Goal: Transaction & Acquisition: Download file/media

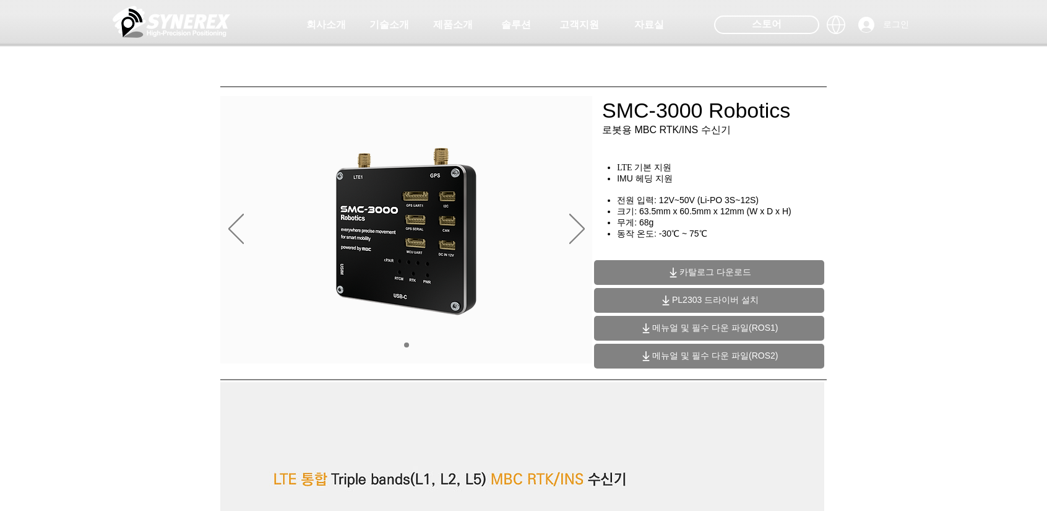
drag, startPoint x: 0, startPoint y: 0, endPoint x: 685, endPoint y: 274, distance: 738.0
click at [685, 274] on span "카탈로그 다운로드" at bounding box center [716, 272] width 72 height 11
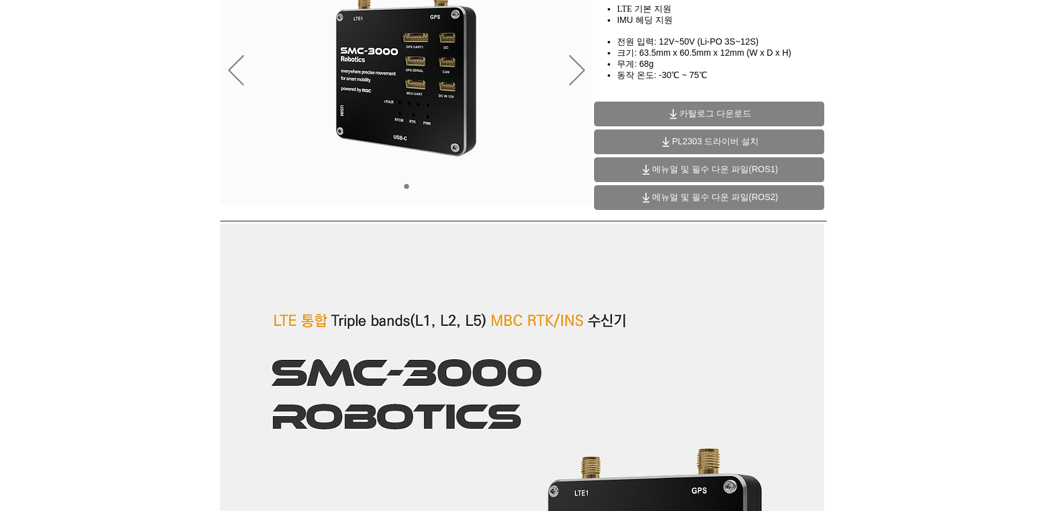
scroll to position [186, 0]
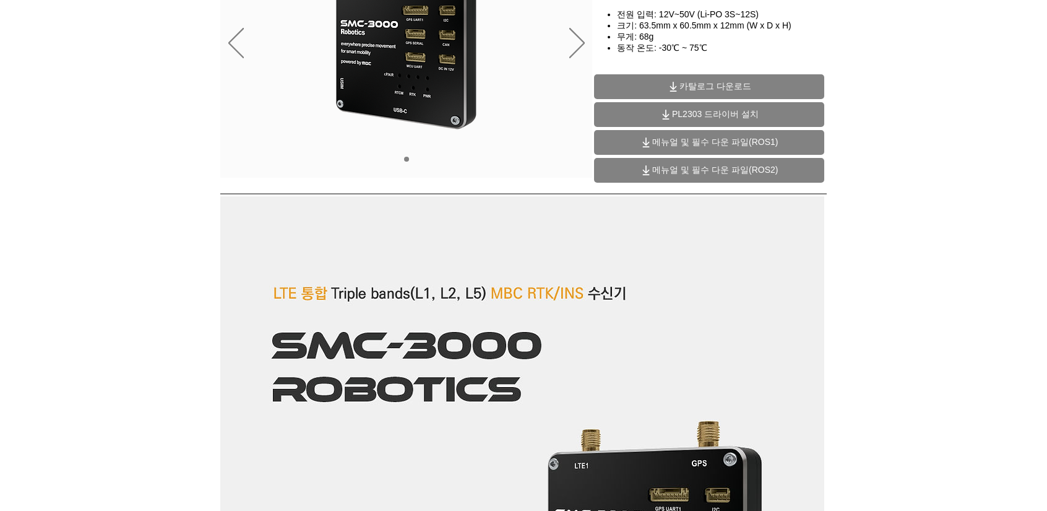
click at [700, 173] on span "메뉴얼 및 필수 다운 파일(ROS2)" at bounding box center [715, 170] width 126 height 11
drag, startPoint x: 876, startPoint y: 85, endPoint x: 869, endPoint y: 78, distance: 10.1
click at [876, 85] on div "main content" at bounding box center [523, 96] width 1047 height 185
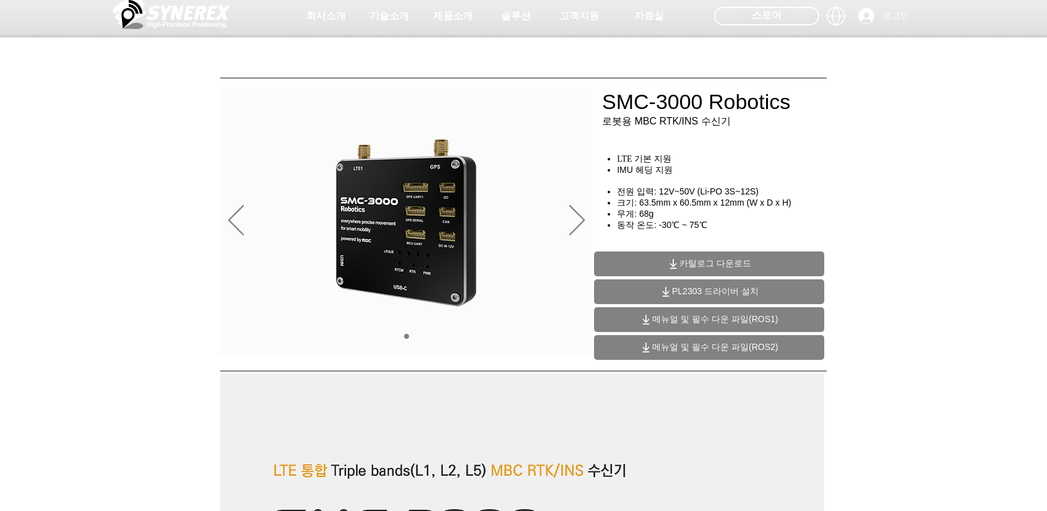
scroll to position [0, 0]
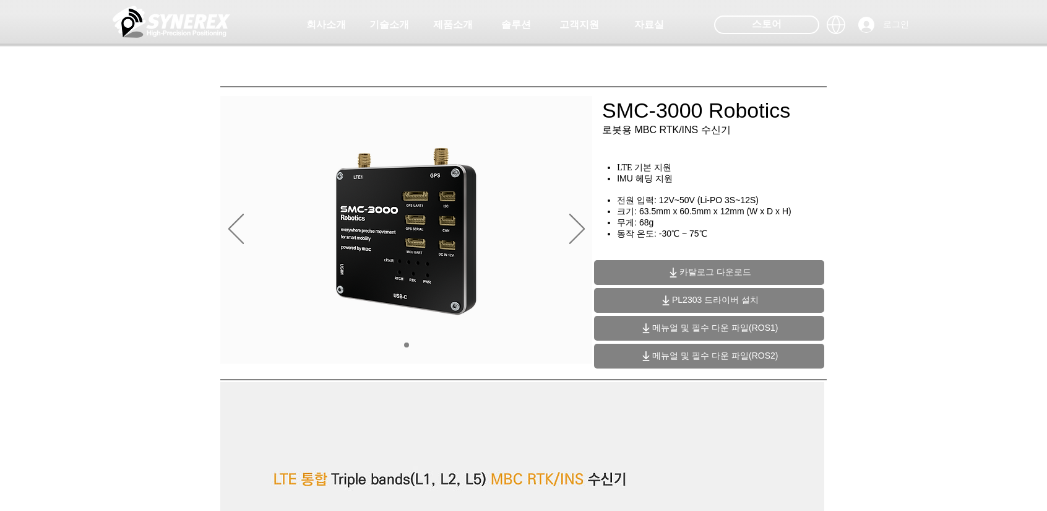
click at [696, 332] on span "메뉴얼 및 필수 다운 파일(ROS1)" at bounding box center [715, 327] width 126 height 11
click at [1021, 41] on div at bounding box center [523, 23] width 1047 height 46
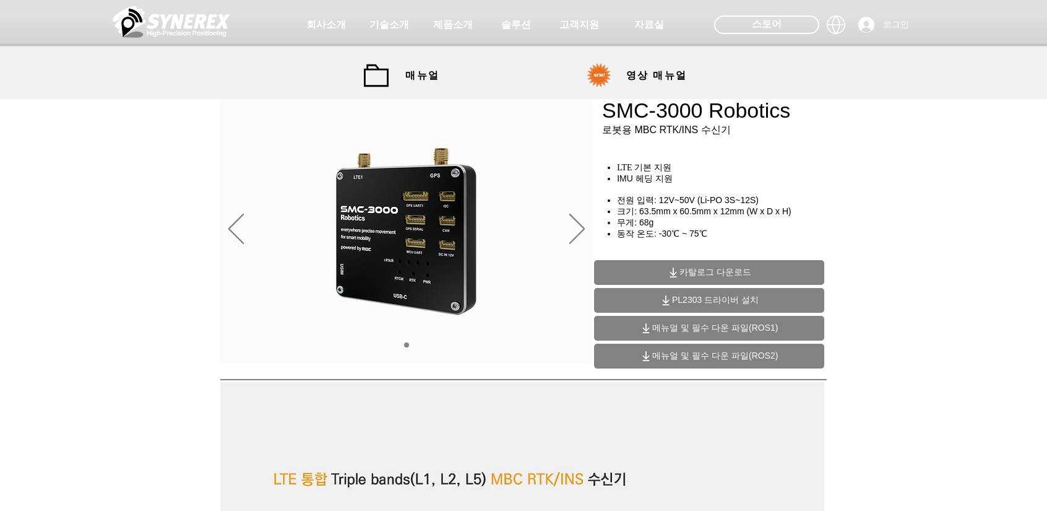
click at [686, 205] on span "전원 입력: 12V~50V (Li-PO 3S~12S)" at bounding box center [688, 200] width 142 height 10
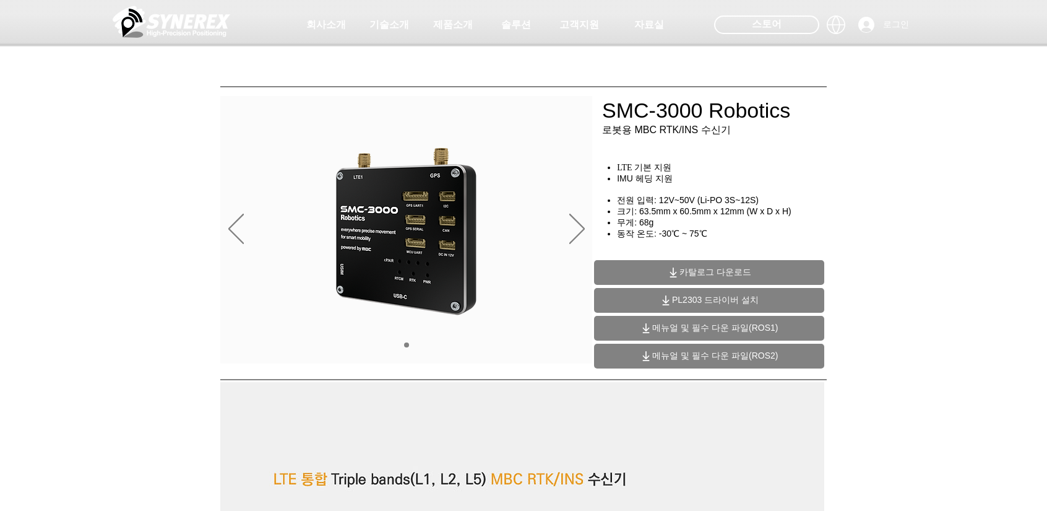
drag, startPoint x: 636, startPoint y: 171, endPoint x: 649, endPoint y: 171, distance: 13.0
click at [649, 171] on div at bounding box center [523, 91] width 1047 height 183
drag, startPoint x: 637, startPoint y: 183, endPoint x: 707, endPoint y: 183, distance: 69.3
click at [707, 183] on div at bounding box center [523, 91] width 1047 height 183
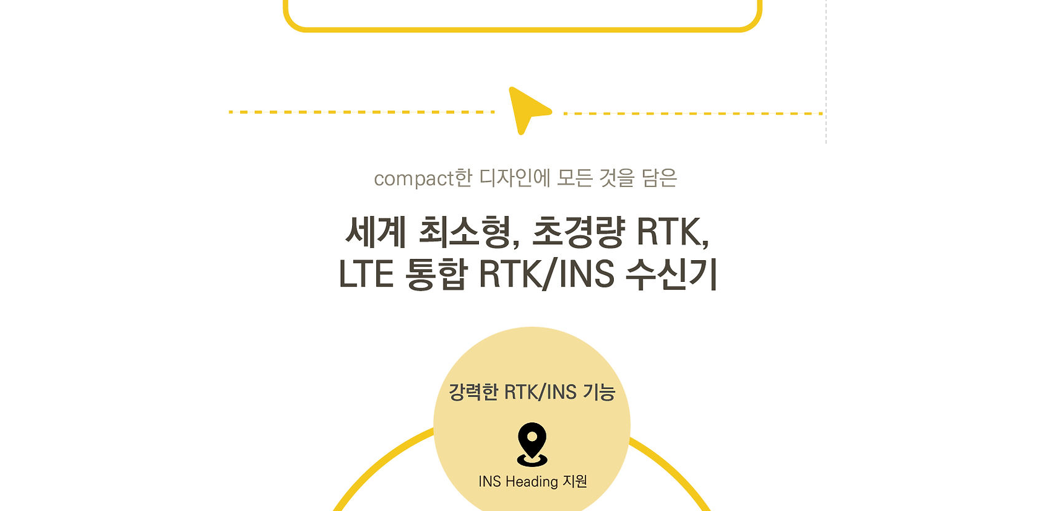
scroll to position [3342, 0]
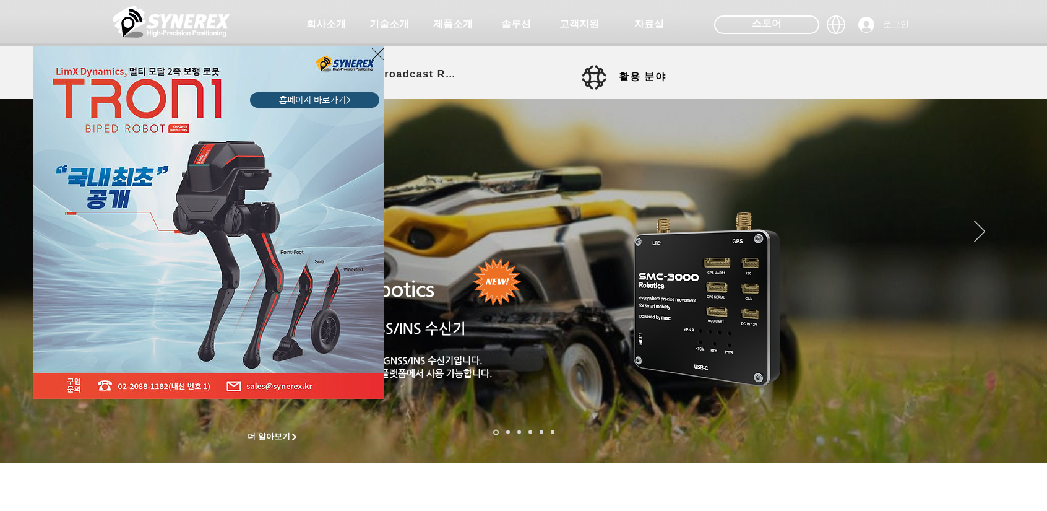
click at [447, 30] on div "LimX Dinamics" at bounding box center [523, 255] width 1047 height 511
click at [373, 56] on icon "사이트로 돌아가기" at bounding box center [378, 53] width 12 height 15
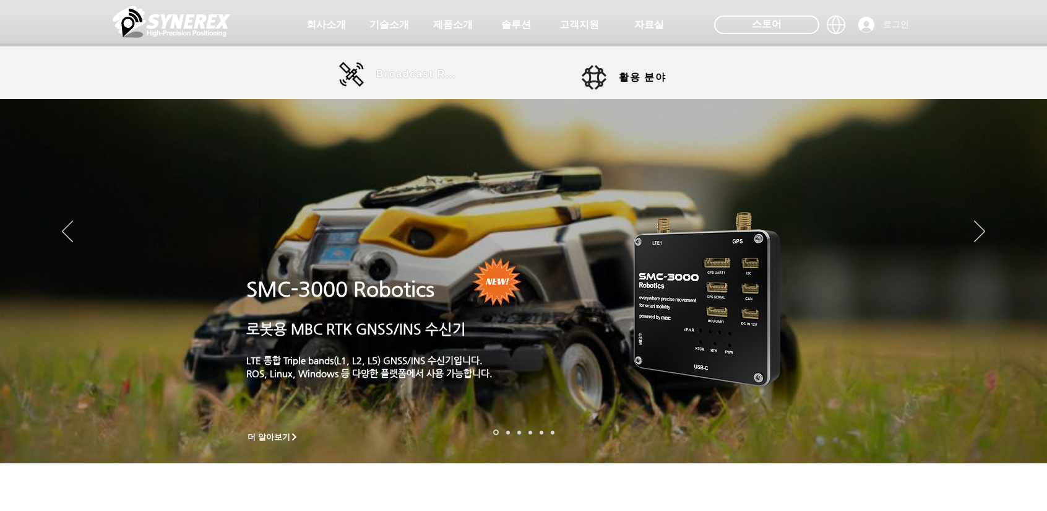
click at [400, 63] on span "Broadcast RTK" at bounding box center [418, 74] width 84 height 25
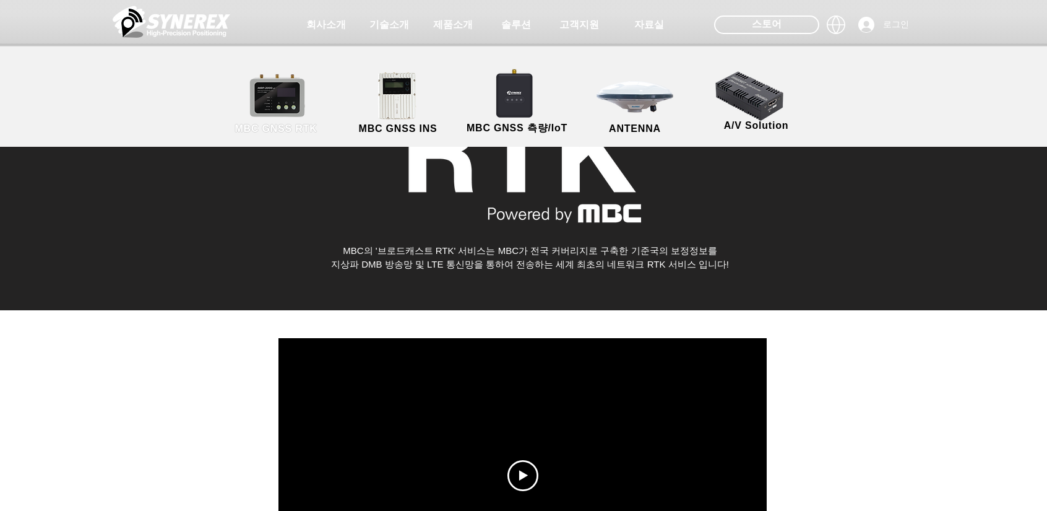
click at [290, 113] on link "MBC GNSS RTK" at bounding box center [275, 103] width 111 height 65
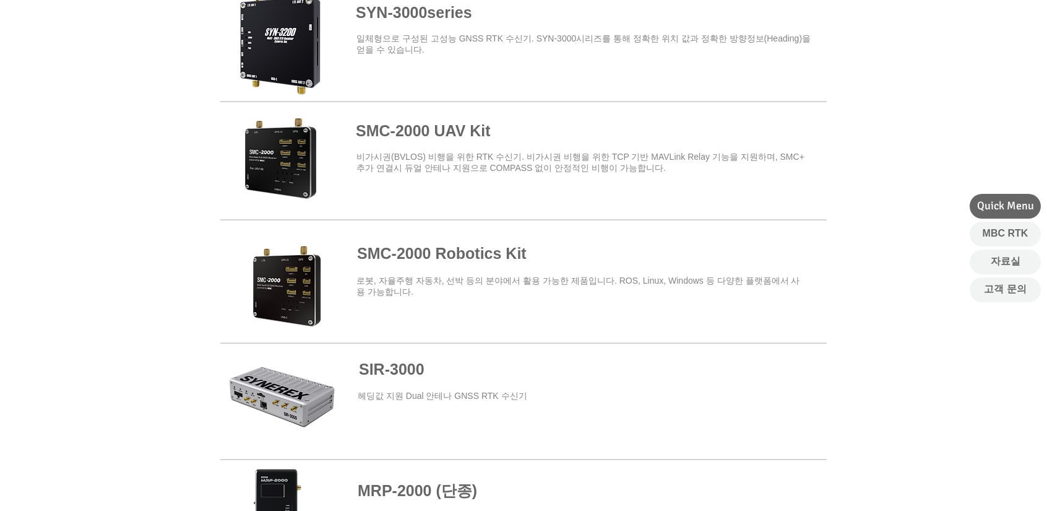
scroll to position [543, 0]
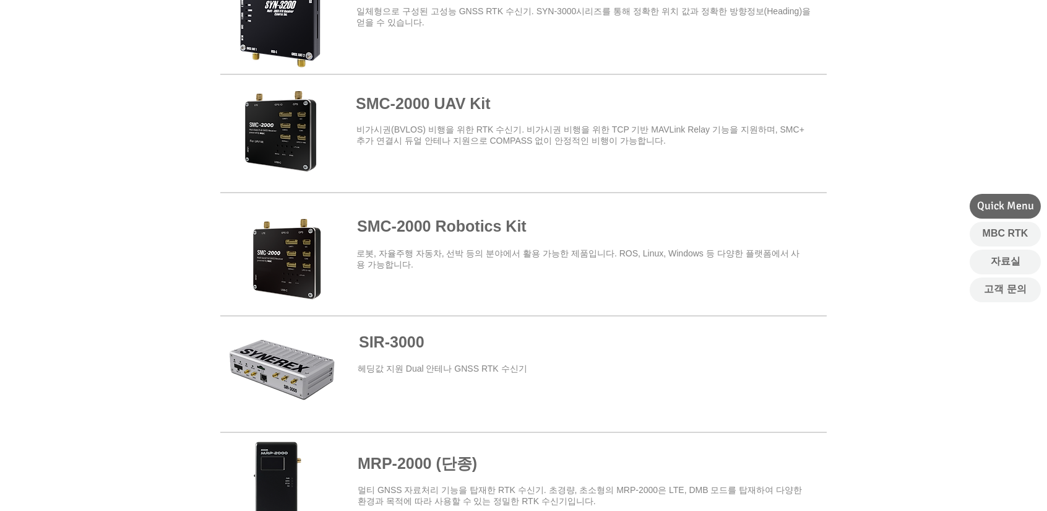
click at [448, 228] on span at bounding box center [523, 249] width 607 height 108
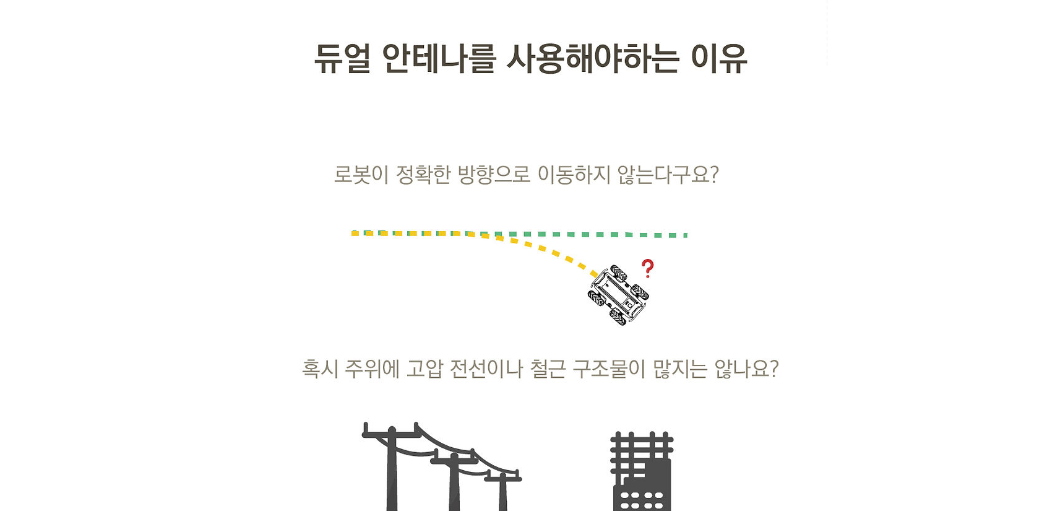
scroll to position [5323, 0]
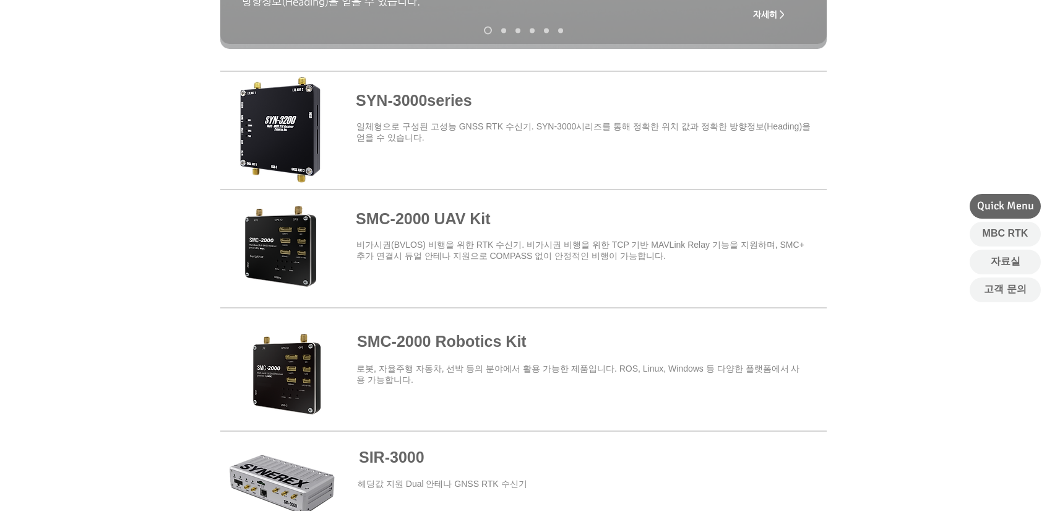
scroll to position [420, 0]
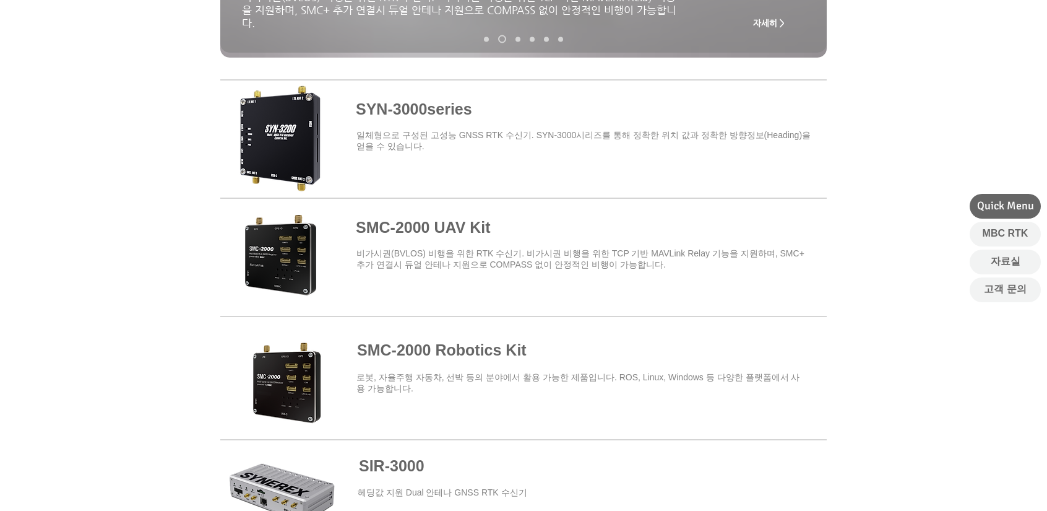
click at [293, 133] on span at bounding box center [523, 136] width 607 height 108
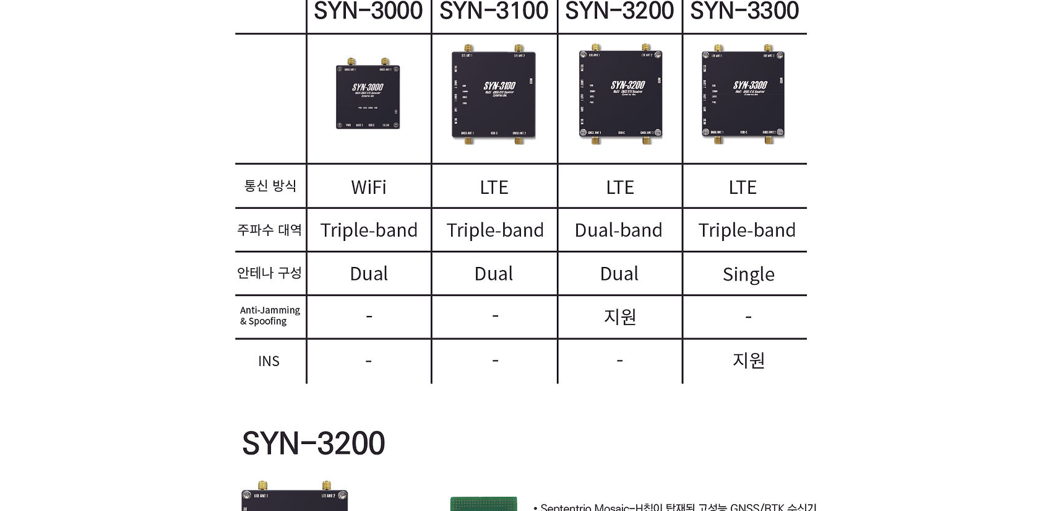
scroll to position [2228, 0]
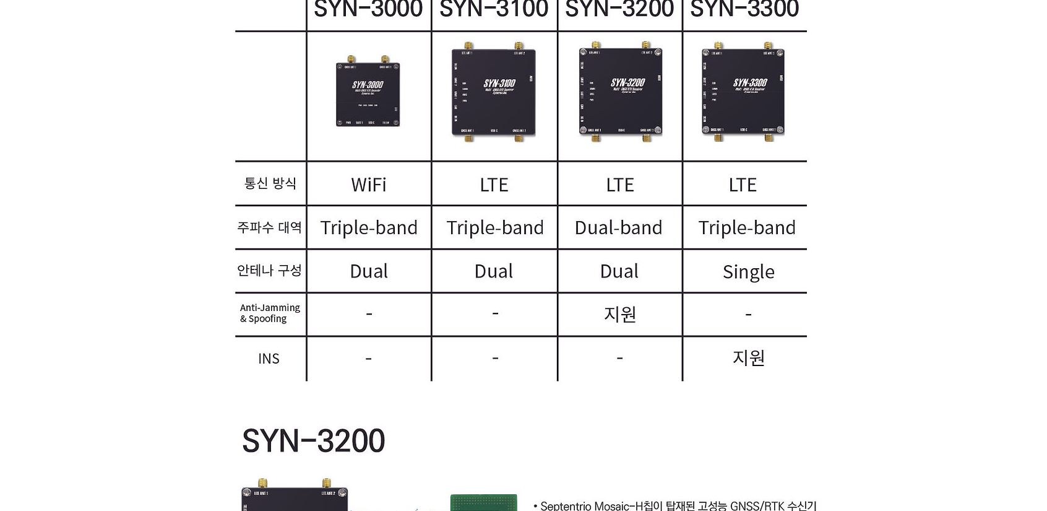
drag, startPoint x: 467, startPoint y: 273, endPoint x: 579, endPoint y: 277, distance: 112.1
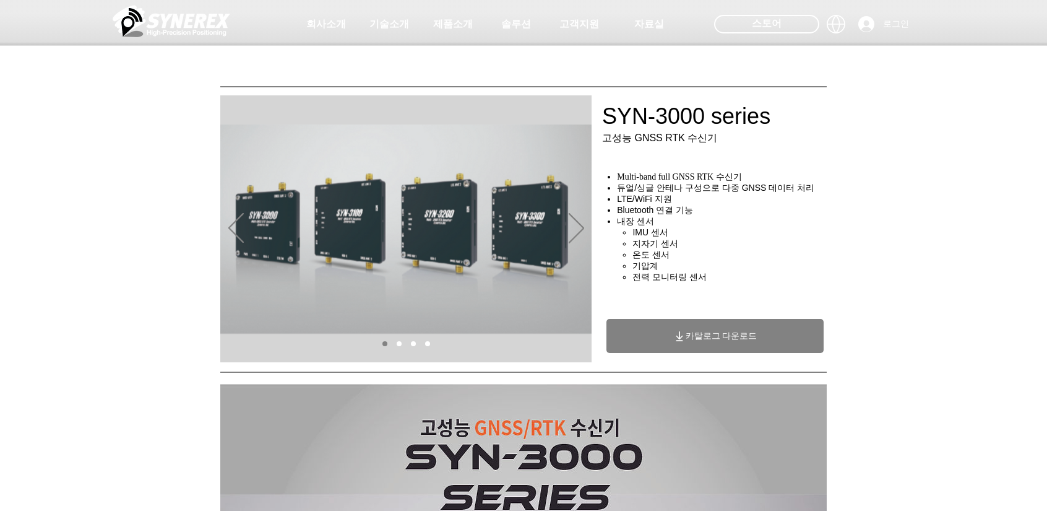
scroll to position [0, 0]
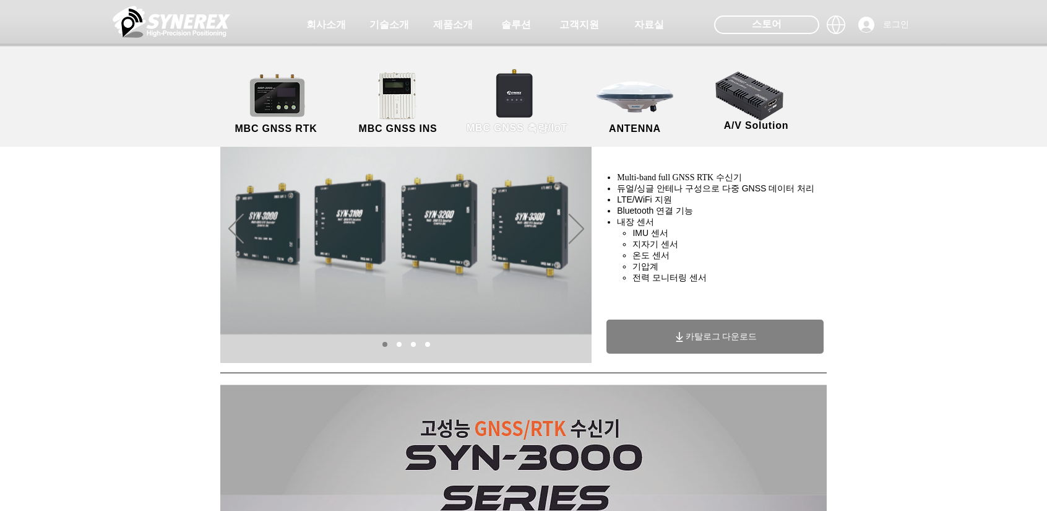
click at [512, 85] on link "MBC GNSS 측량/IoT" at bounding box center [517, 103] width 121 height 65
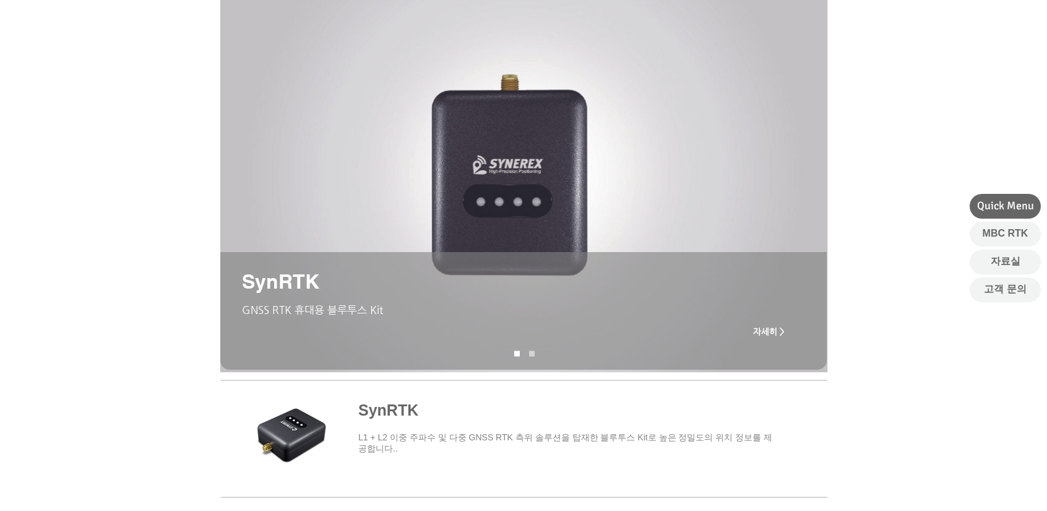
scroll to position [309, 0]
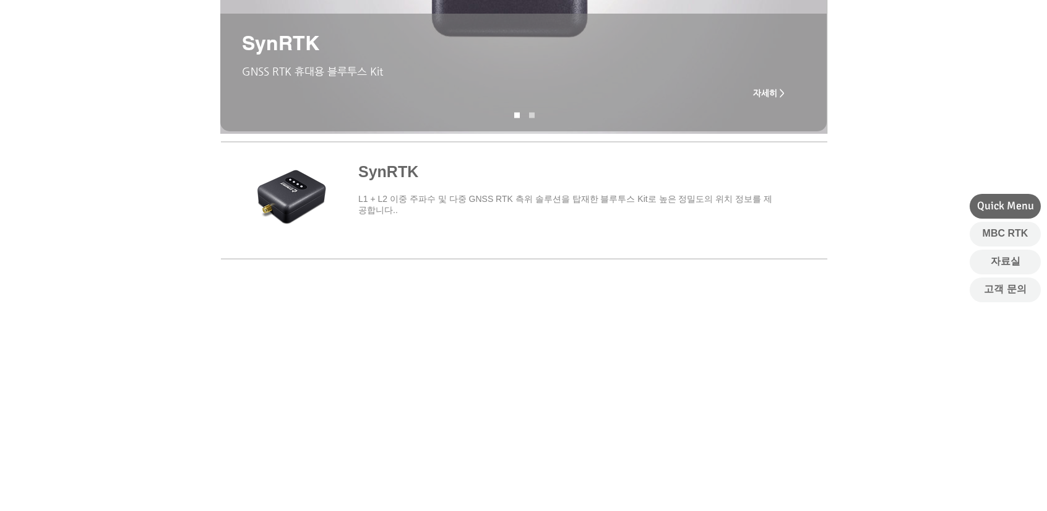
click at [443, 189] on span "main content" at bounding box center [523, 197] width 607 height 115
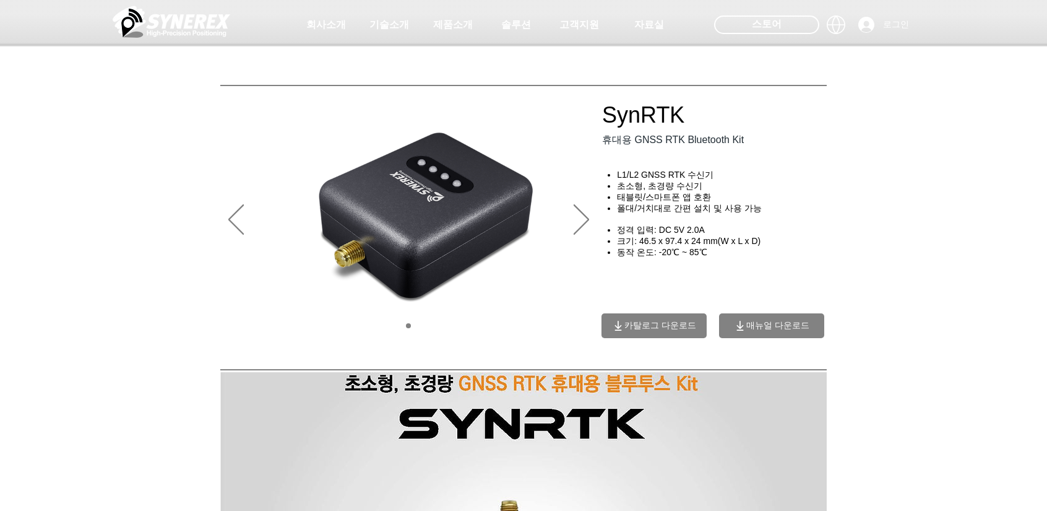
drag, startPoint x: 916, startPoint y: 257, endPoint x: 670, endPoint y: 7, distance: 351.0
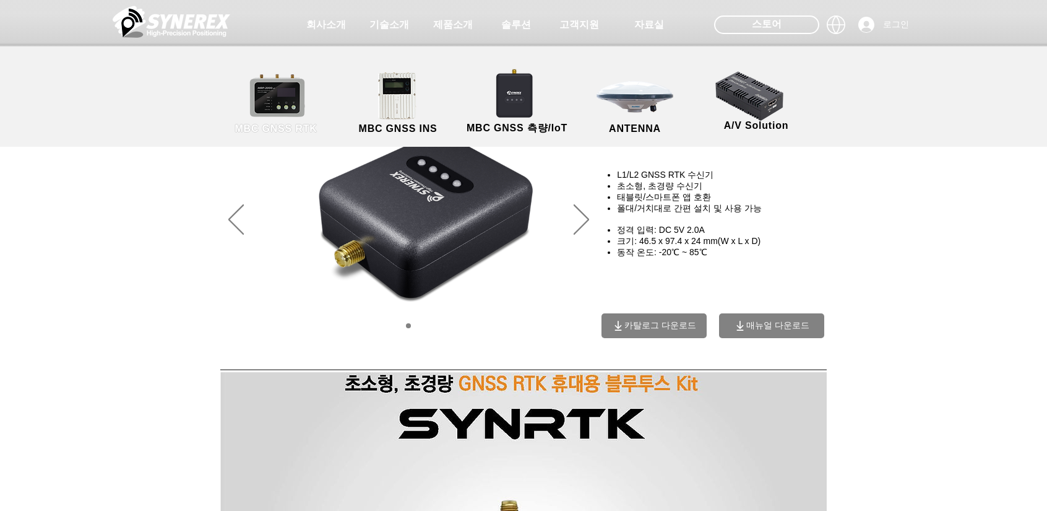
click at [283, 98] on link "MBC GNSS RTK" at bounding box center [275, 103] width 111 height 65
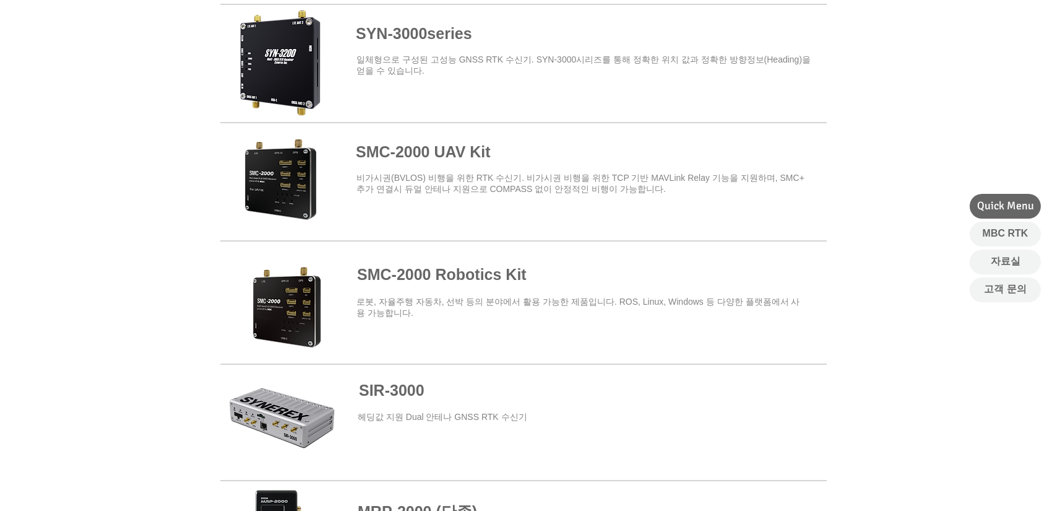
scroll to position [743, 0]
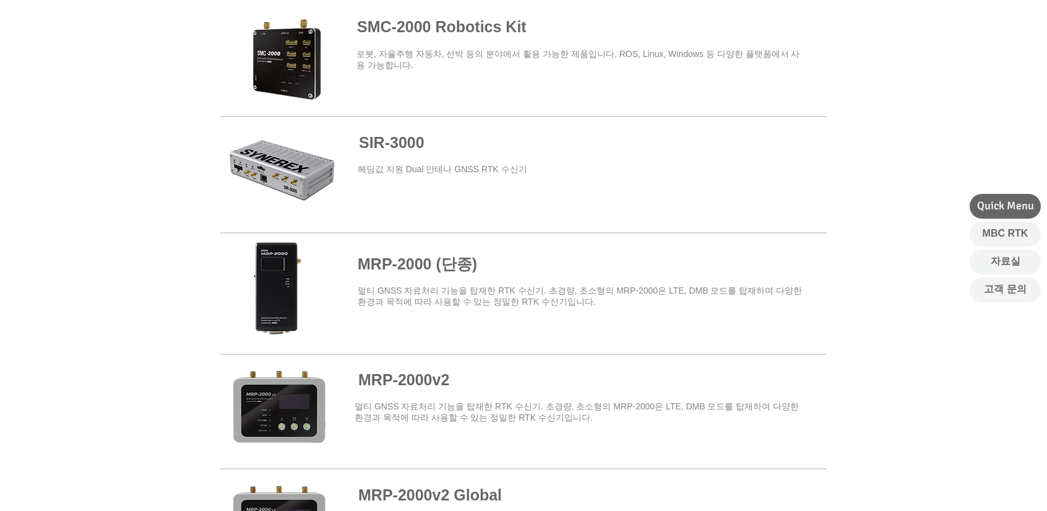
click at [444, 180] on span at bounding box center [523, 175] width 607 height 112
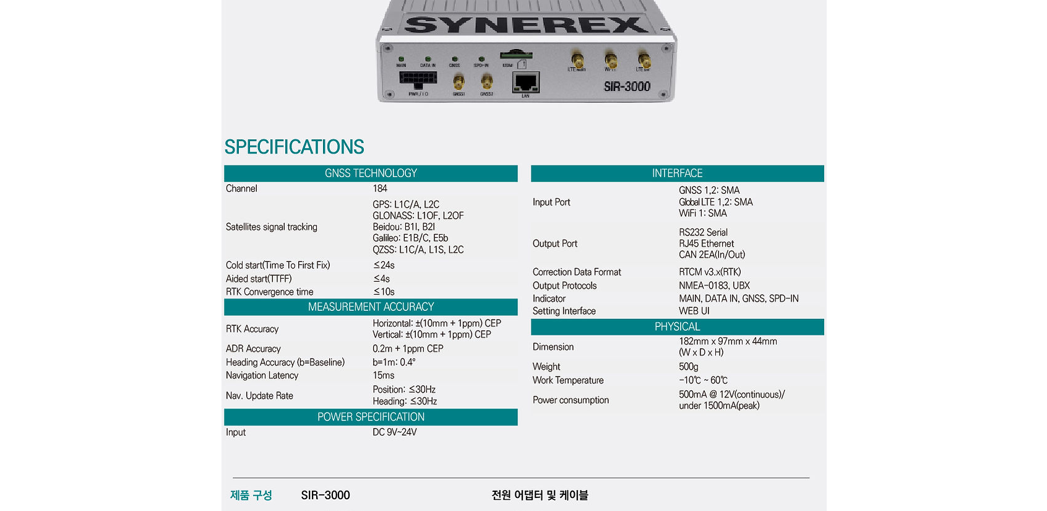
scroll to position [3590, 0]
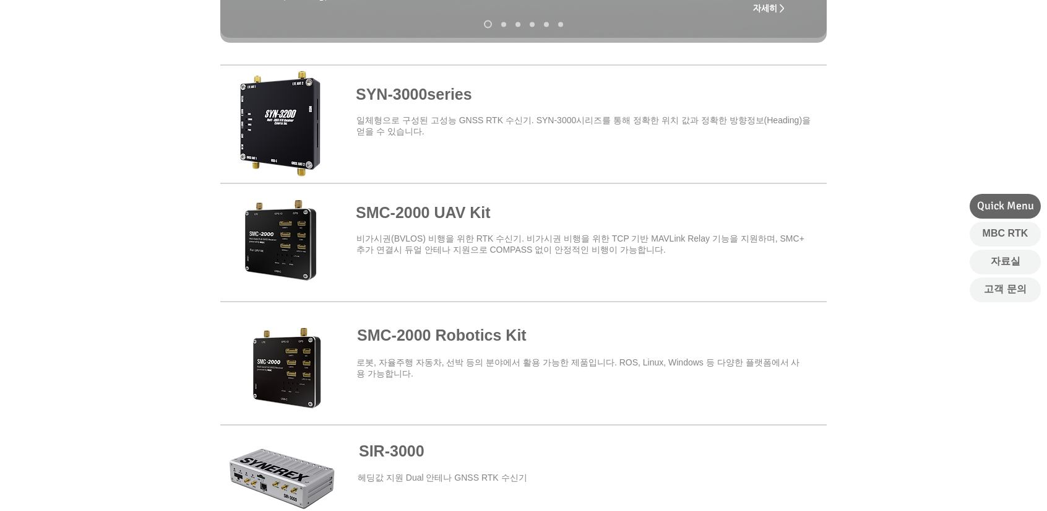
scroll to position [433, 0]
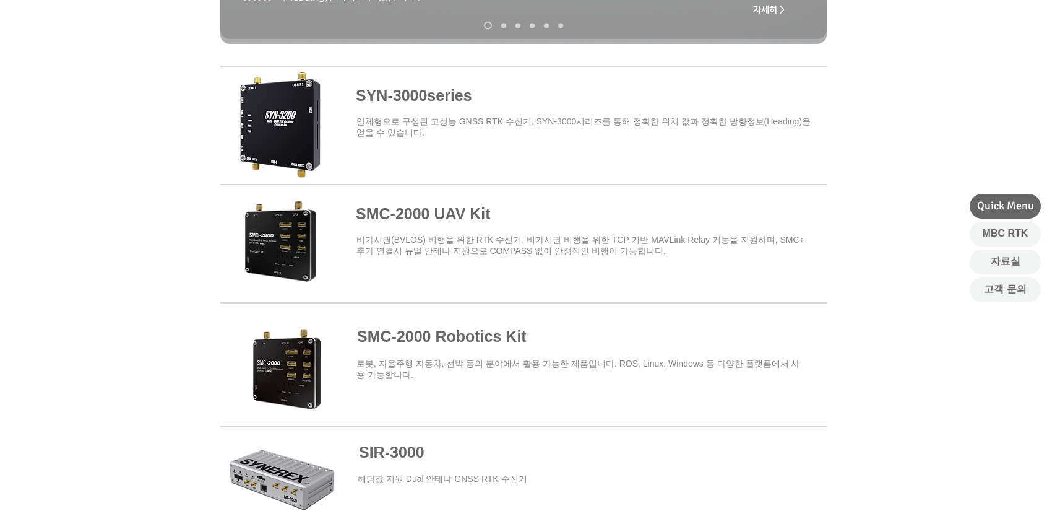
click at [489, 235] on span "​비가시권(BVLOS) 비행을 위한 RTK 수신기. 비가시권 비행을 위한 TCP 기반 MAVLink Relay 기능을 지원하며, SMC+ 추가…" at bounding box center [581, 245] width 448 height 21
click at [474, 215] on span at bounding box center [523, 241] width 607 height 108
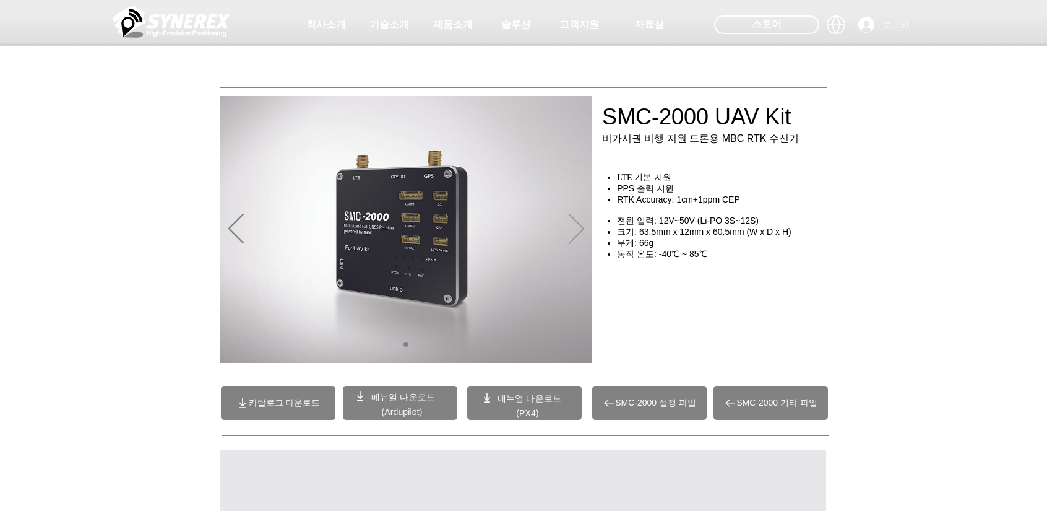
click at [576, 223] on icon "다음" at bounding box center [576, 229] width 15 height 30
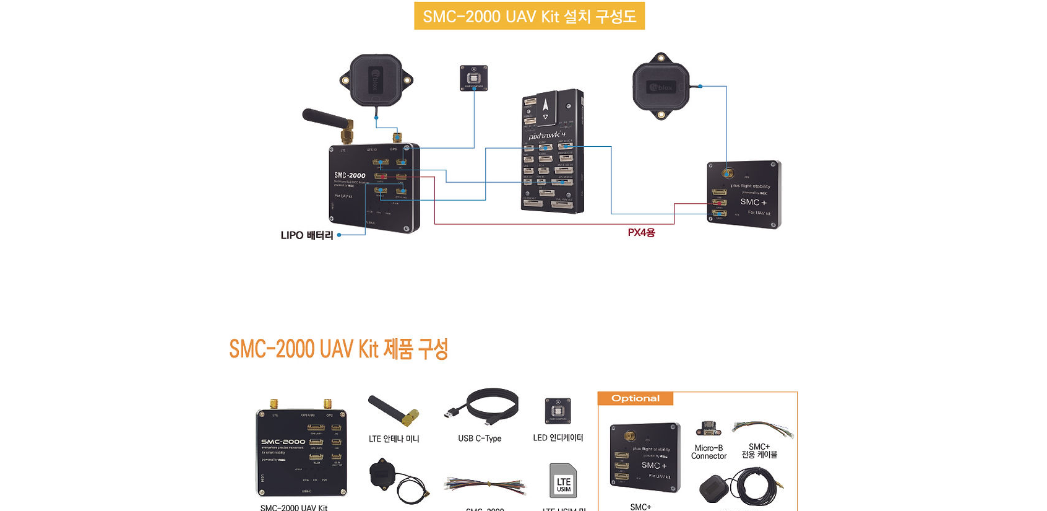
scroll to position [7427, 0]
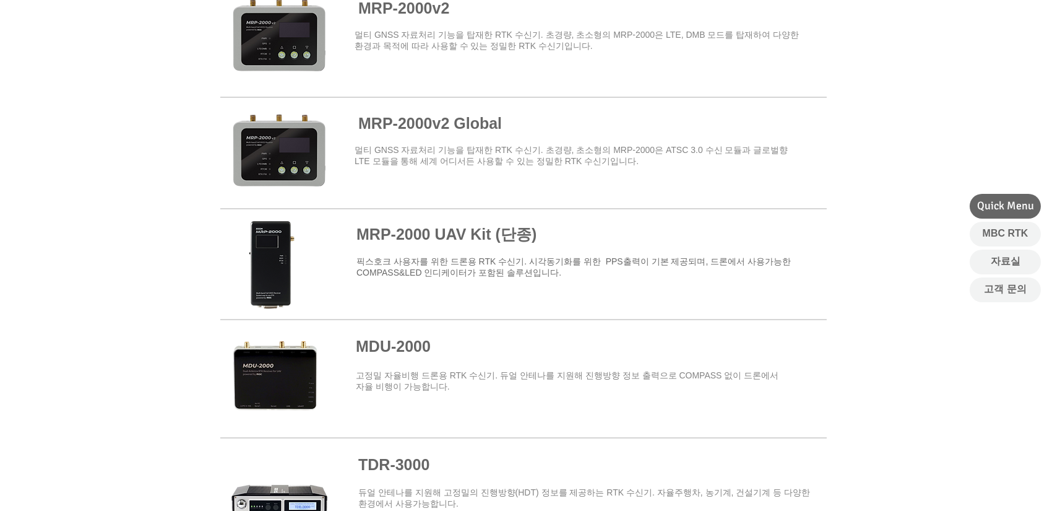
scroll to position [1300, 0]
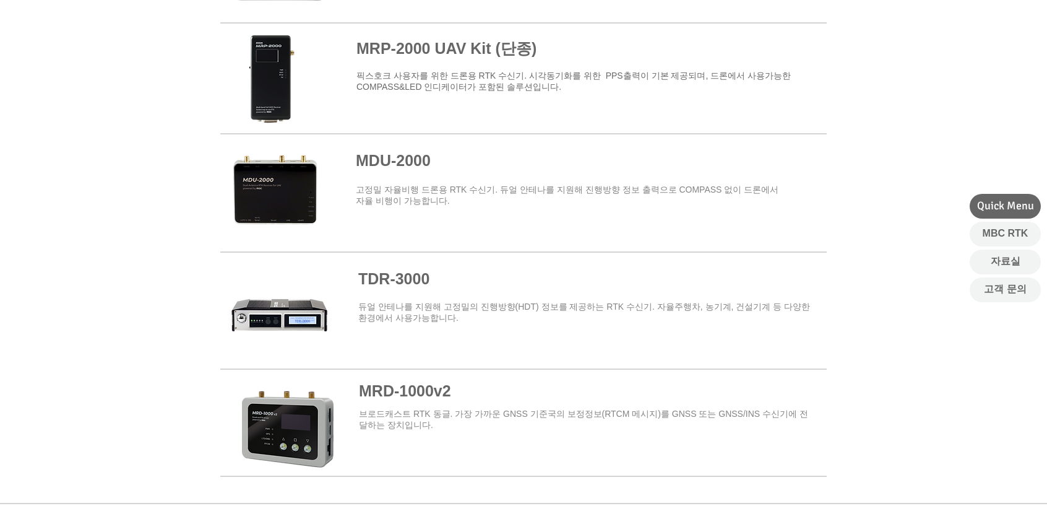
click at [476, 314] on span at bounding box center [523, 303] width 607 height 99
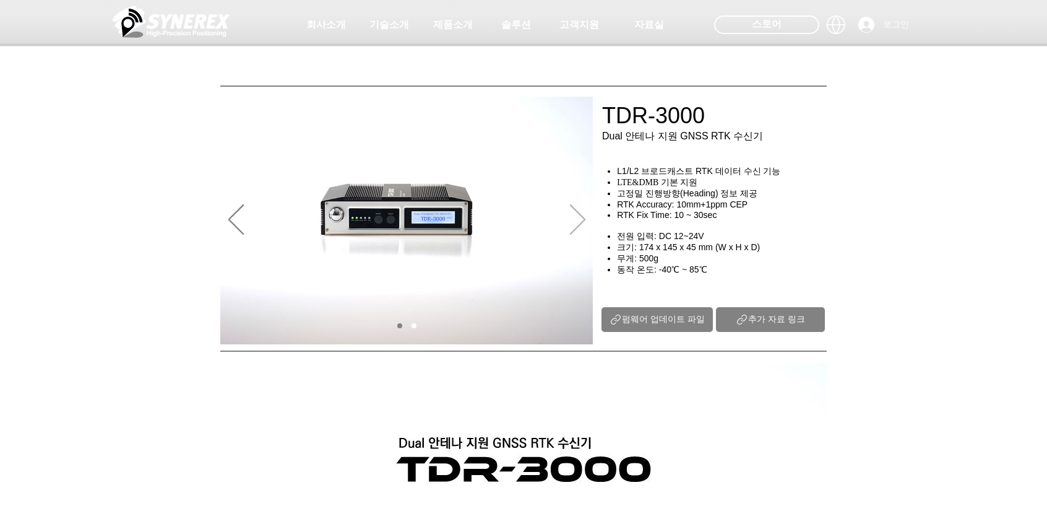
click at [576, 227] on icon "다음" at bounding box center [577, 219] width 15 height 30
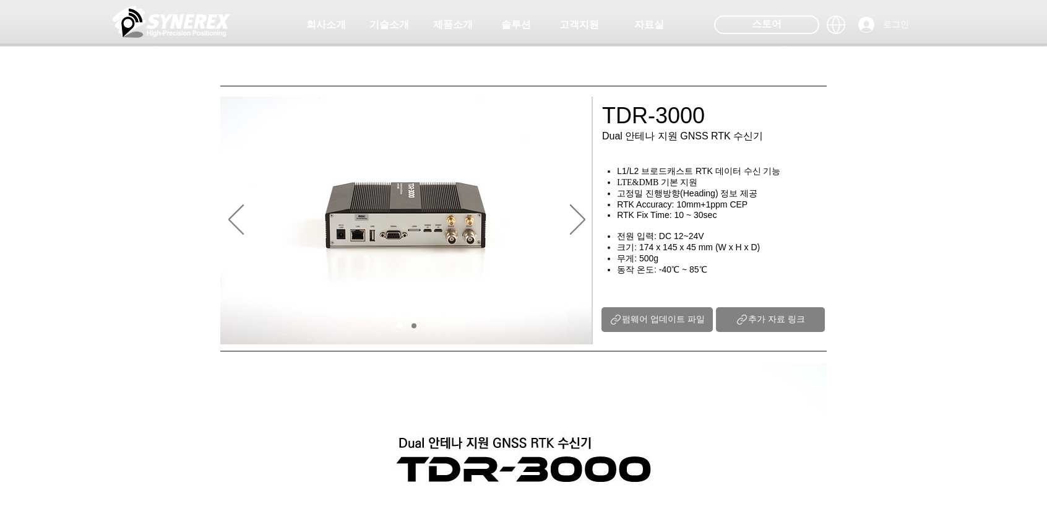
drag, startPoint x: 573, startPoint y: 227, endPoint x: 560, endPoint y: 223, distance: 14.0
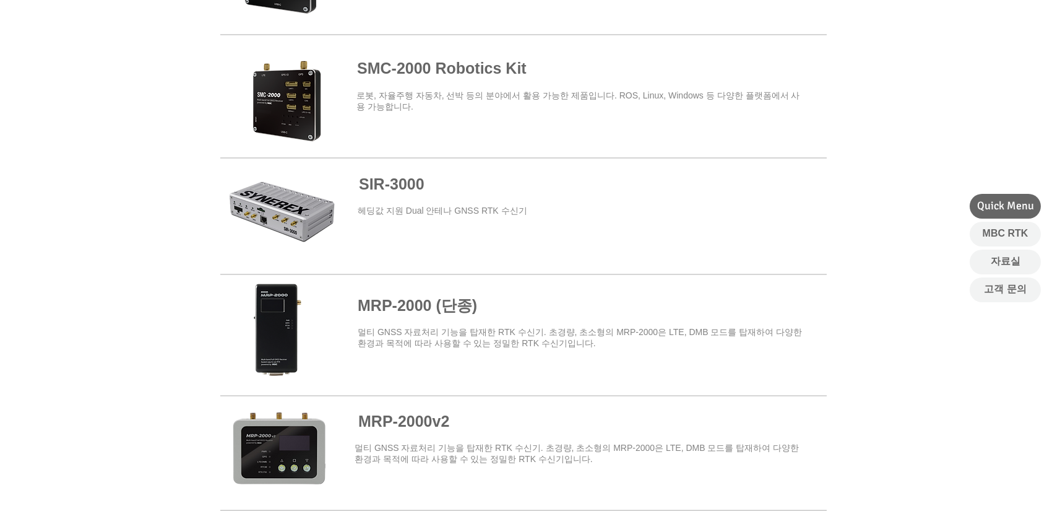
scroll to position [433, 0]
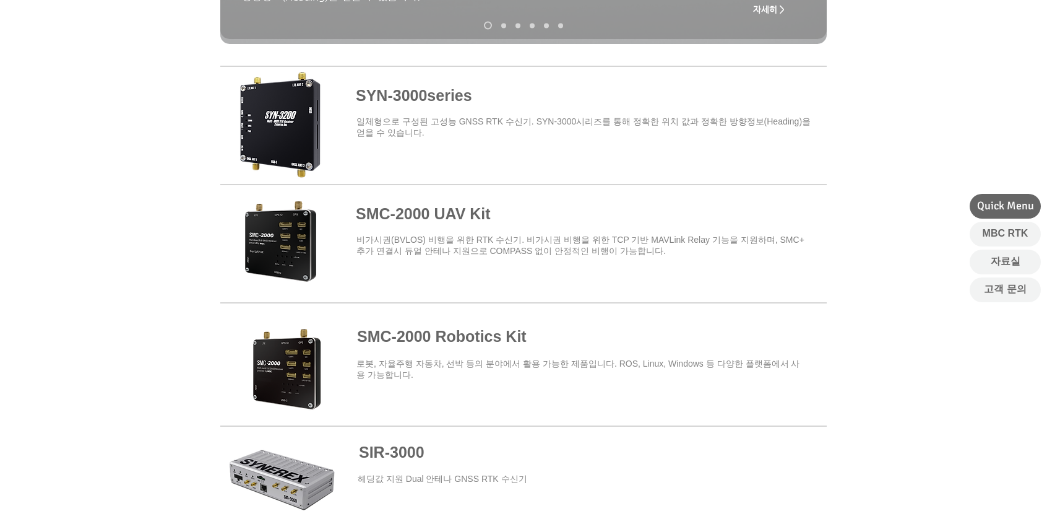
click at [462, 122] on span at bounding box center [523, 123] width 607 height 108
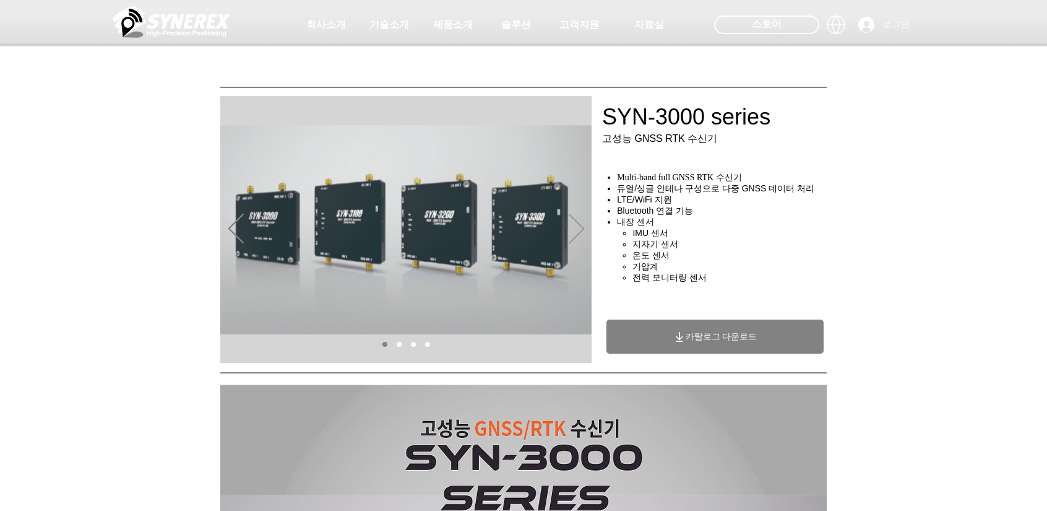
click at [582, 223] on icon "다음" at bounding box center [576, 229] width 15 height 30
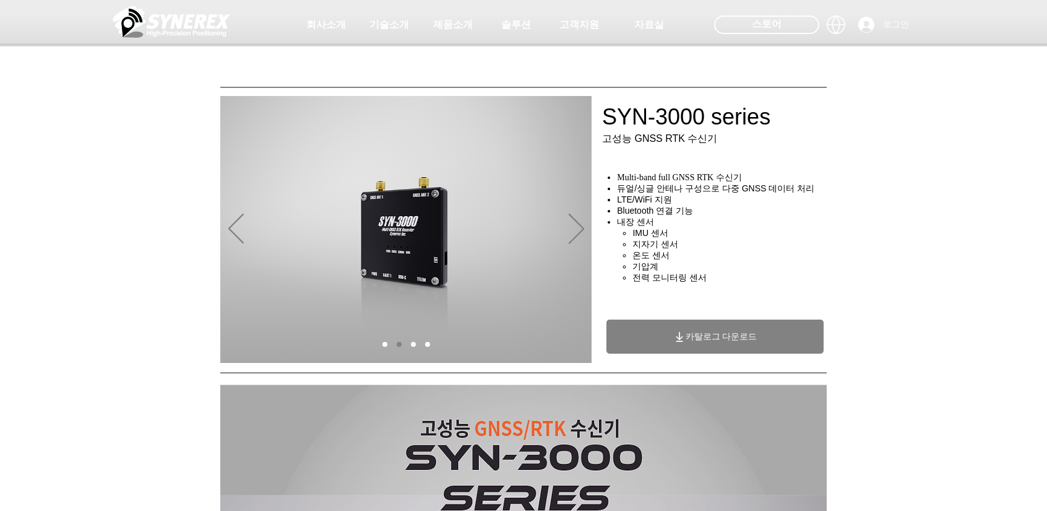
click at [704, 342] on span "카탈로그 다운로드" at bounding box center [722, 336] width 72 height 11
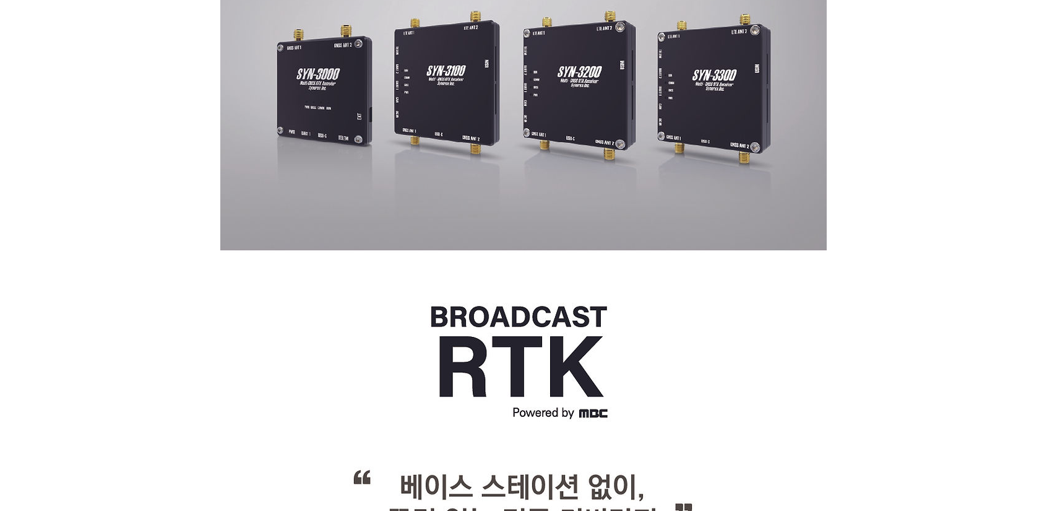
scroll to position [248, 0]
